Goal: Check status: Check status

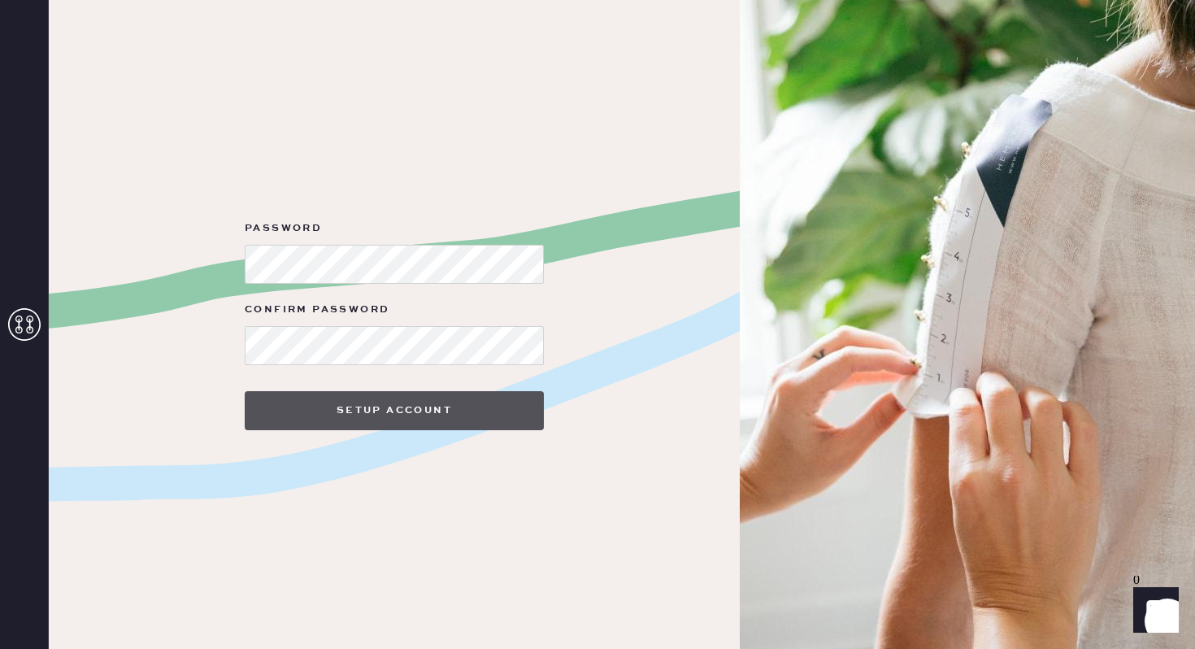
click at [443, 421] on button "Setup Account" at bounding box center [394, 410] width 299 height 39
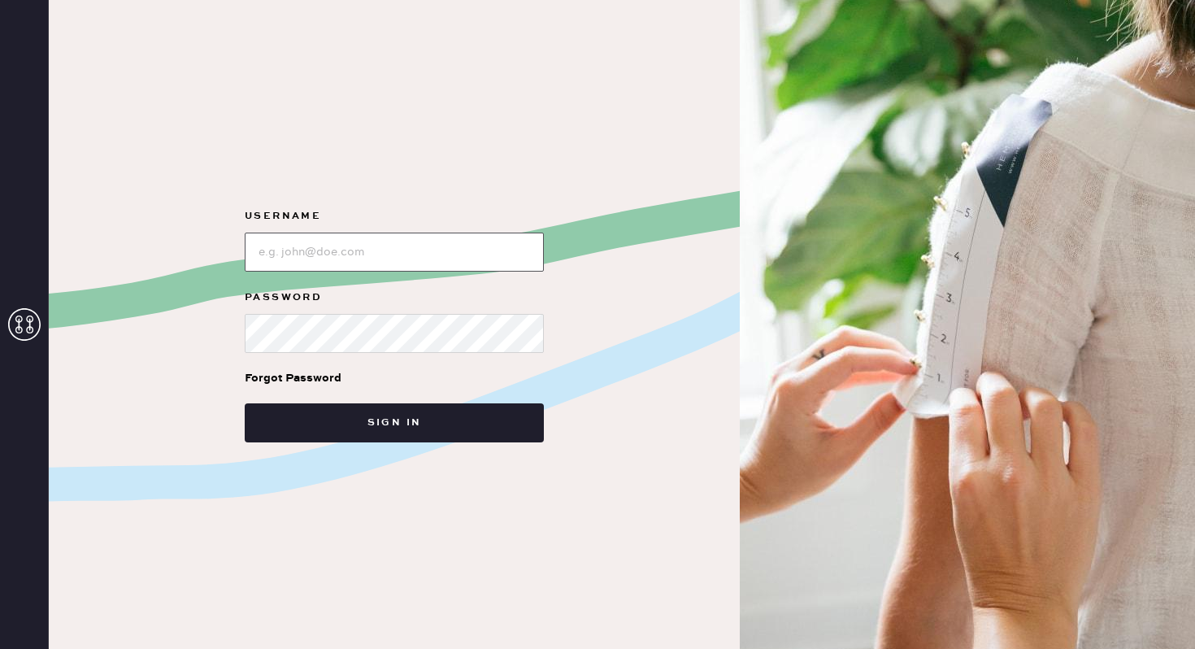
click at [424, 257] on input "loginName" at bounding box center [394, 251] width 299 height 39
type input "[EMAIL_ADDRESS][DOMAIN_NAME]"
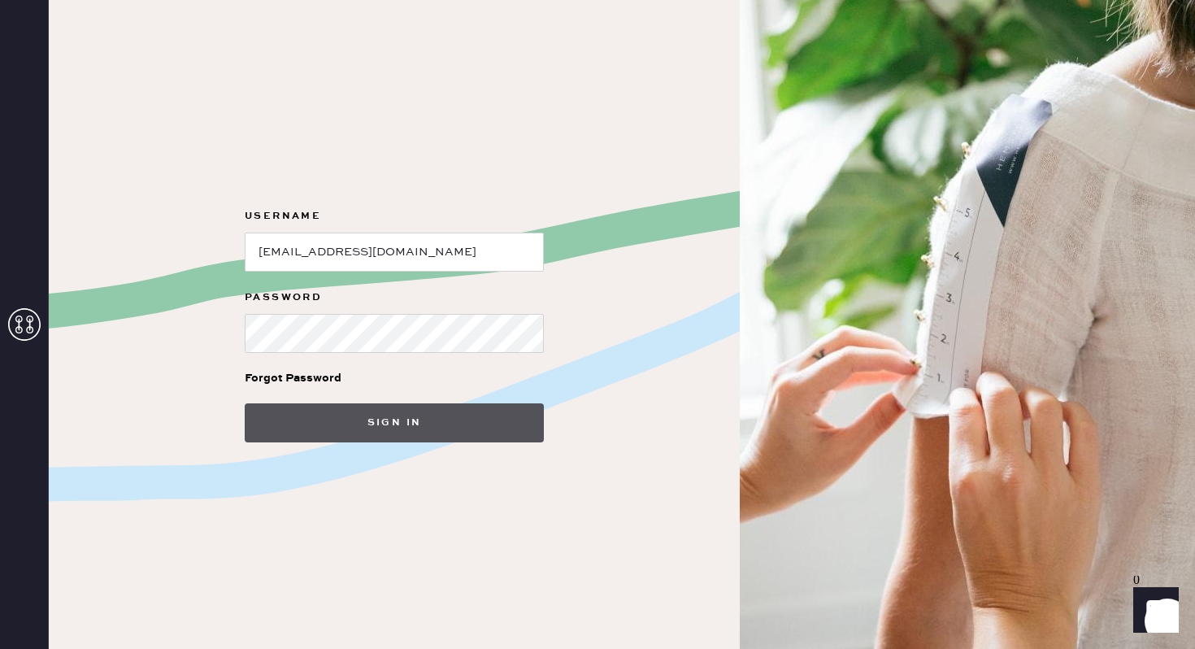
click at [426, 425] on button "Sign in" at bounding box center [394, 422] width 299 height 39
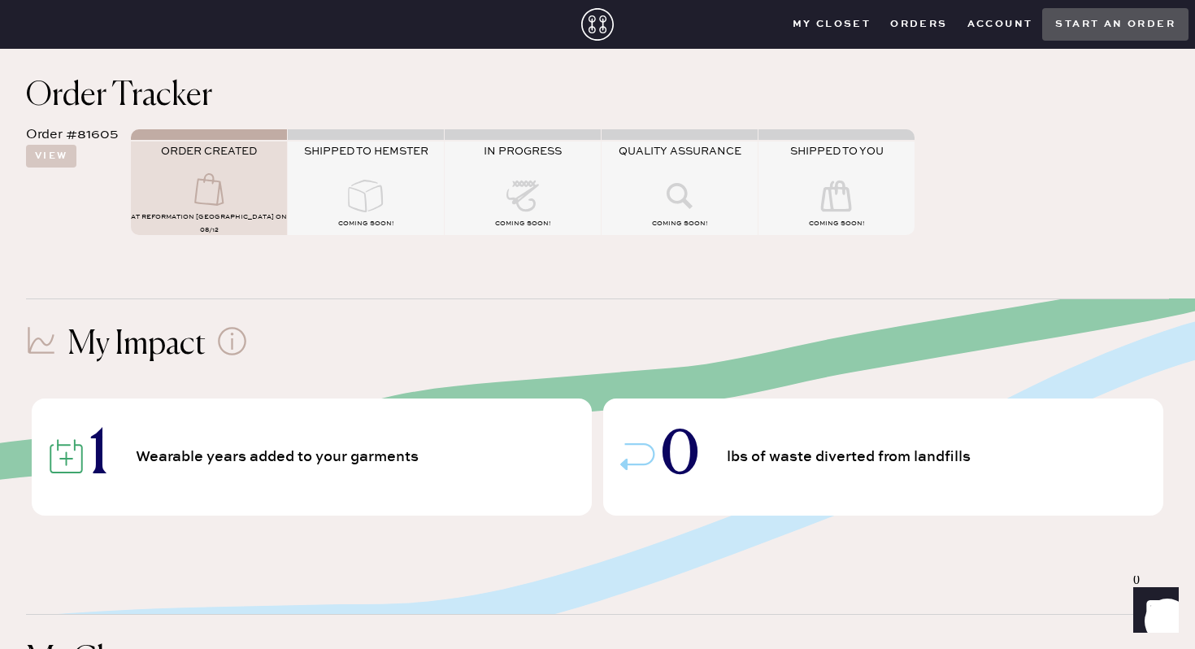
scroll to position [120, 0]
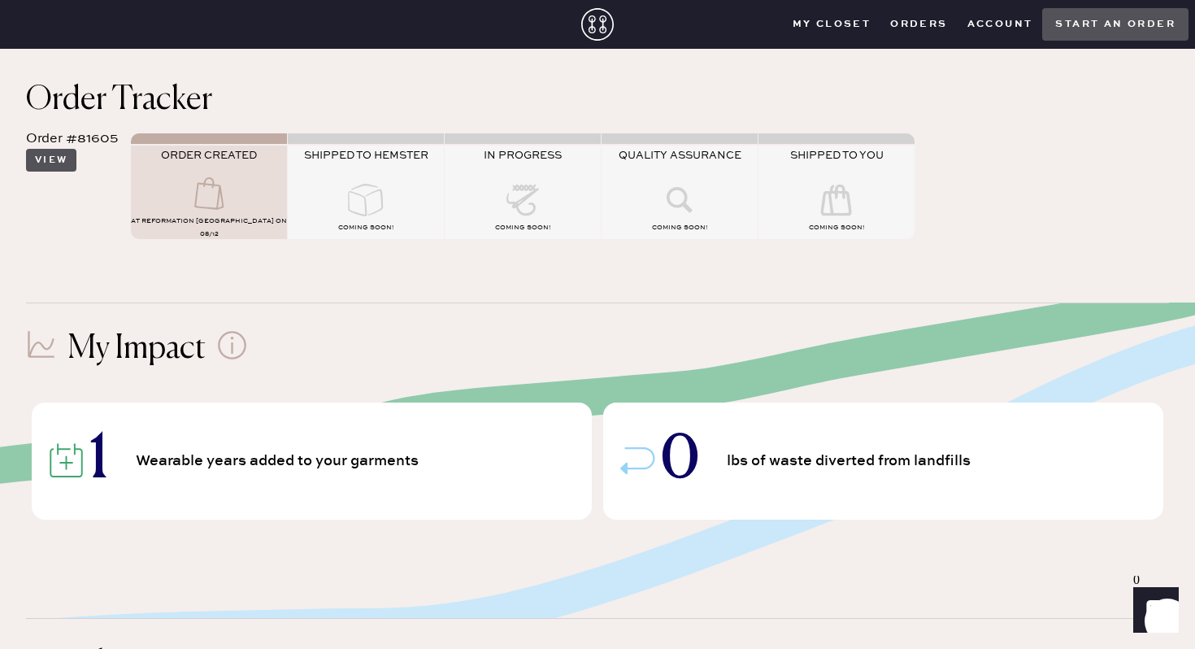
click at [55, 162] on button "View" at bounding box center [51, 160] width 50 height 23
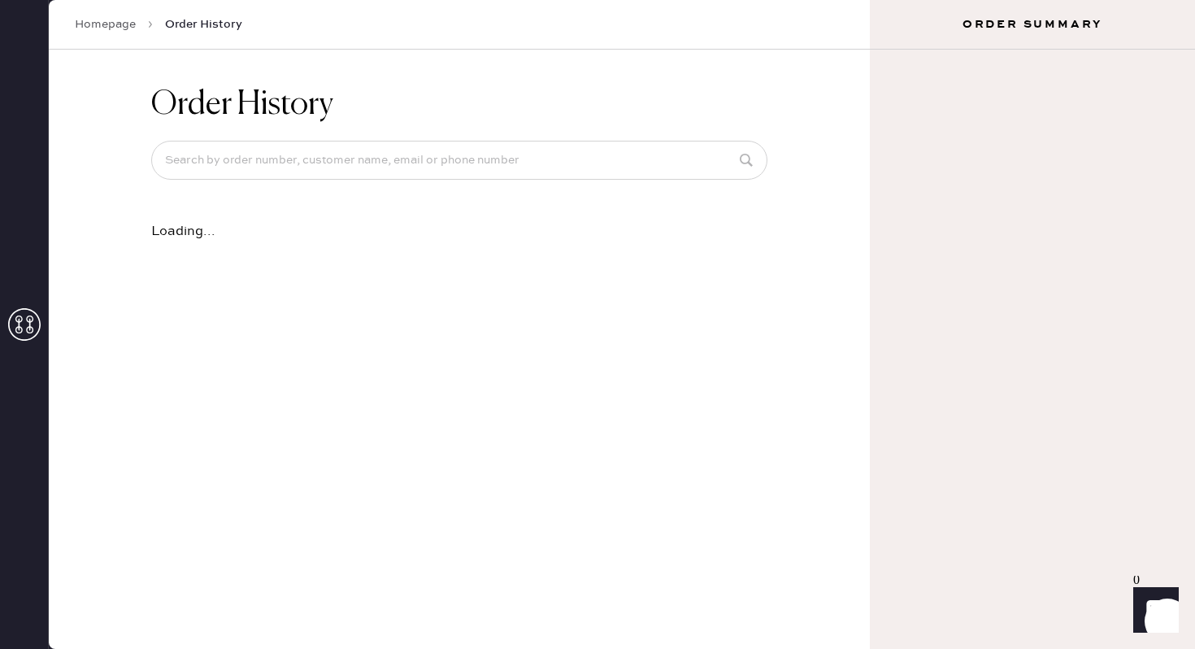
scroll to position [0, 0]
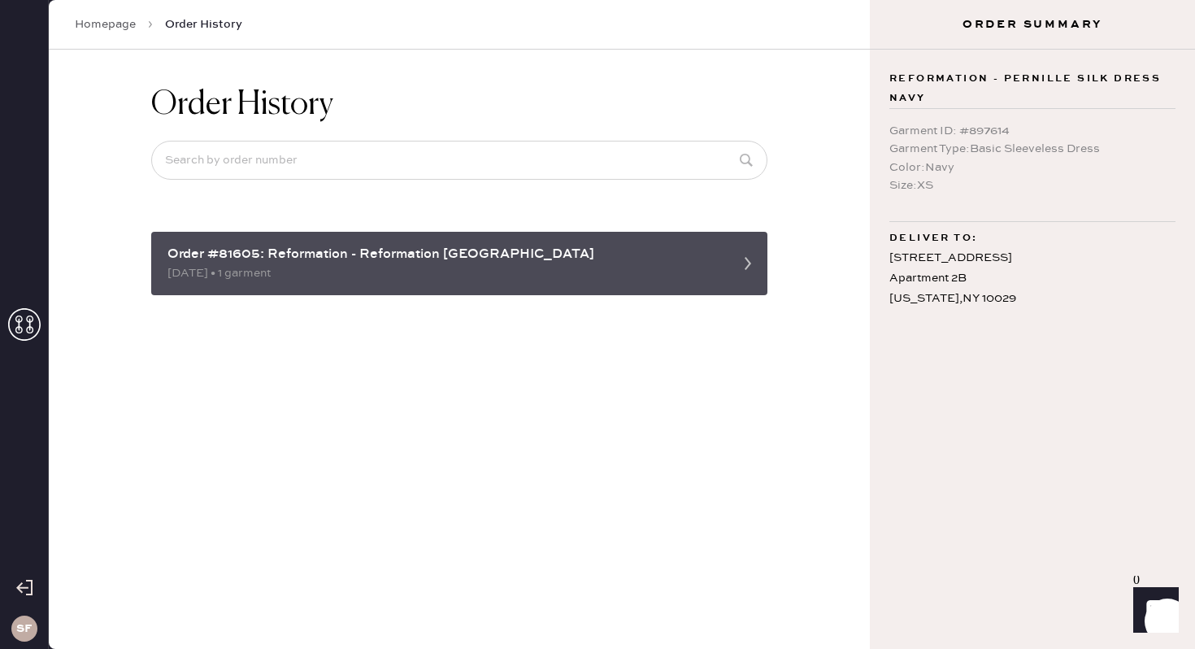
click at [436, 265] on div "[DATE] • 1 garment" at bounding box center [444, 273] width 554 height 18
click at [436, 255] on div "Order #81605: Reformation - Reformation [GEOGRAPHIC_DATA]" at bounding box center [444, 255] width 554 height 20
click at [740, 260] on icon at bounding box center [748, 263] width 33 height 33
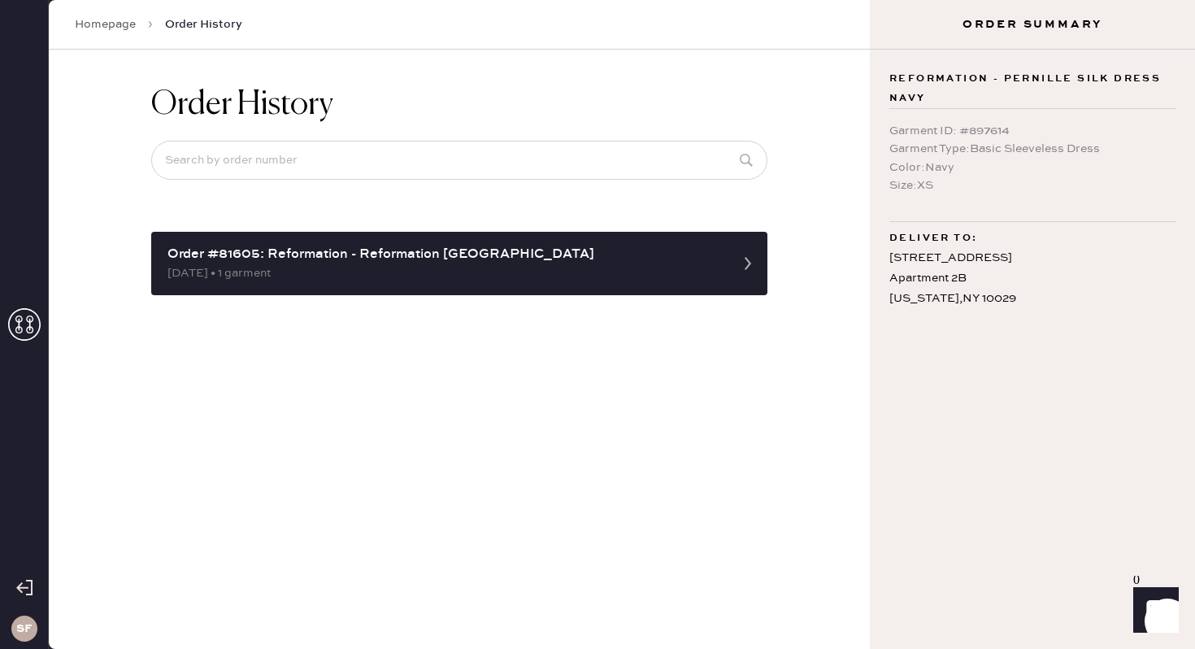
click at [123, 24] on link "Homepage" at bounding box center [105, 24] width 61 height 16
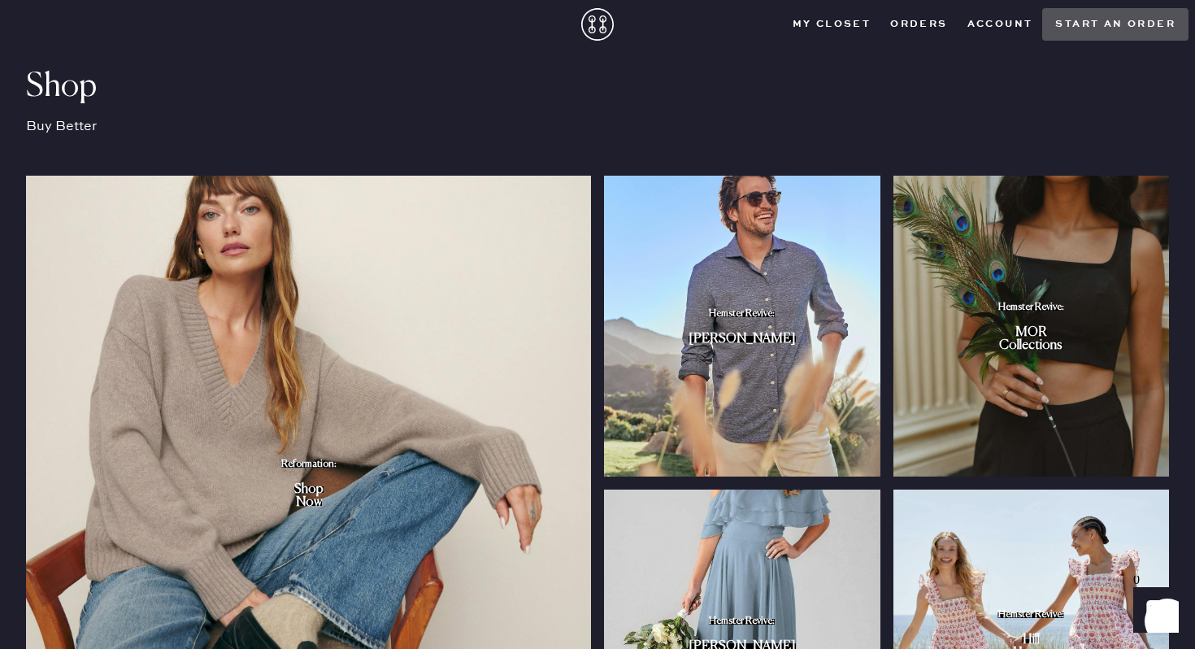
scroll to position [1294, 0]
